Goal: Task Accomplishment & Management: Use online tool/utility

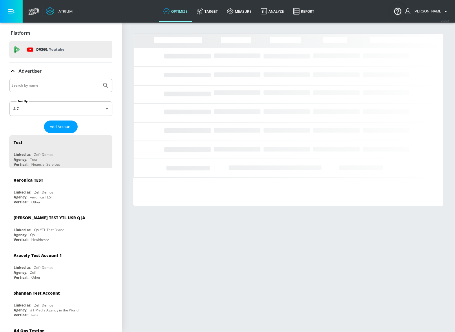
drag, startPoint x: 247, startPoint y: 35, endPoint x: 236, endPoint y: 26, distance: 14.6
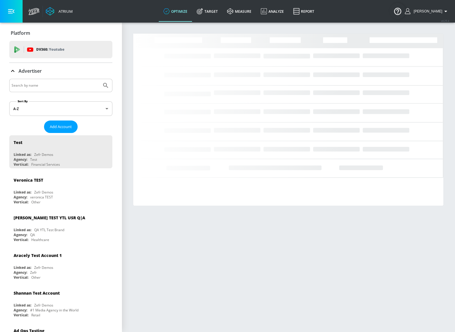
click at [236, 26] on section "Loading..." at bounding box center [288, 177] width 333 height 310
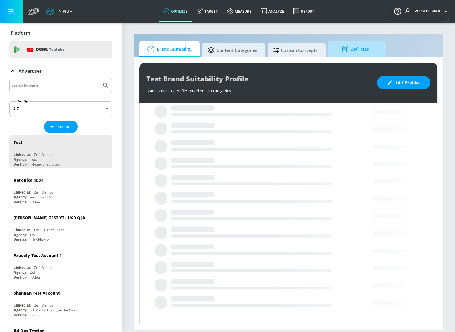
click at [346, 53] on span "Zefr Max" at bounding box center [355, 49] width 44 height 14
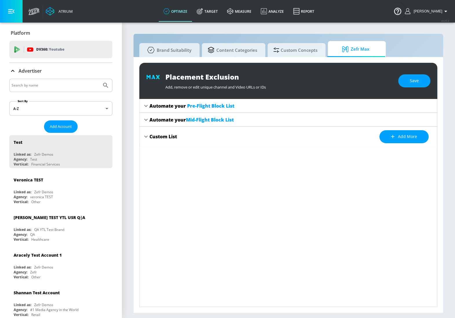
click at [291, 148] on div "Automate your Pre-Flight Block List Preview Details Automate your Mid-Flight Bl…" at bounding box center [288, 203] width 298 height 208
click at [153, 137] on div "Custom List" at bounding box center [162, 136] width 27 height 6
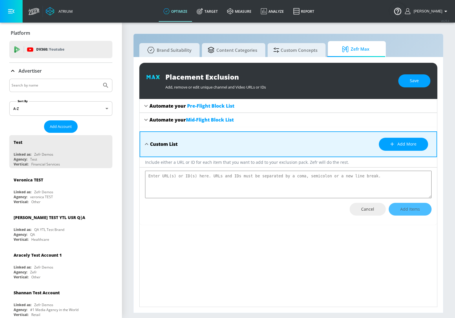
click at [217, 183] on textarea "placement-exclusions-content" at bounding box center [288, 184] width 286 height 27
click at [184, 178] on textarea "placement-exclusions-content" at bounding box center [288, 184] width 286 height 27
click at [268, 179] on textarea "placement-exclusions-content" at bounding box center [288, 184] width 286 height 27
click at [332, 226] on div "Automate your Pre-Flight Block List Preview Details Automate your Mid-Flight Bl…" at bounding box center [288, 203] width 298 height 208
drag, startPoint x: 329, startPoint y: 223, endPoint x: 327, endPoint y: 222, distance: 3.1
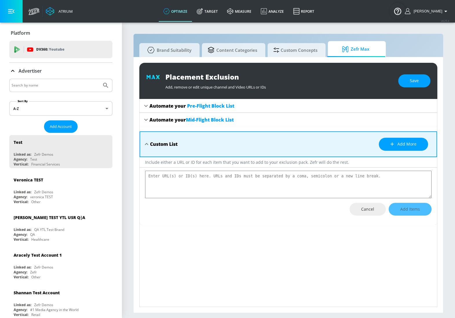
drag, startPoint x: 327, startPoint y: 222, endPoint x: 276, endPoint y: 215, distance: 51.4
click at [278, 216] on div "Include either a URL or ID for each item that you want to add to your exclusion…" at bounding box center [287, 191] width 297 height 68
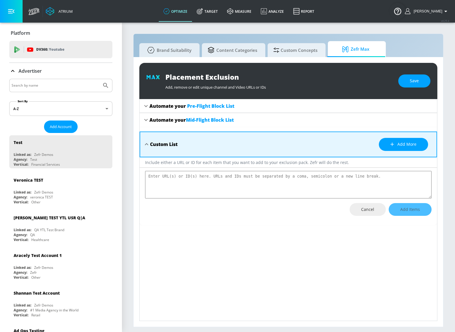
type textarea "x"
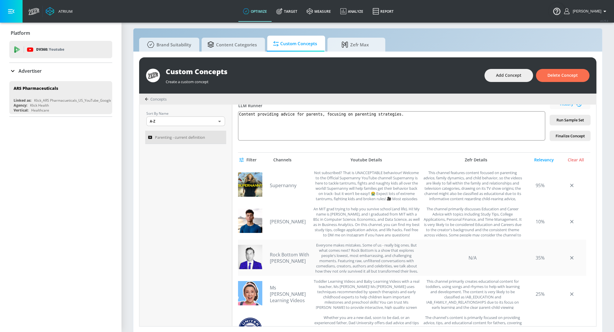
scroll to position [109, 0]
